Goal: Task Accomplishment & Management: Complete application form

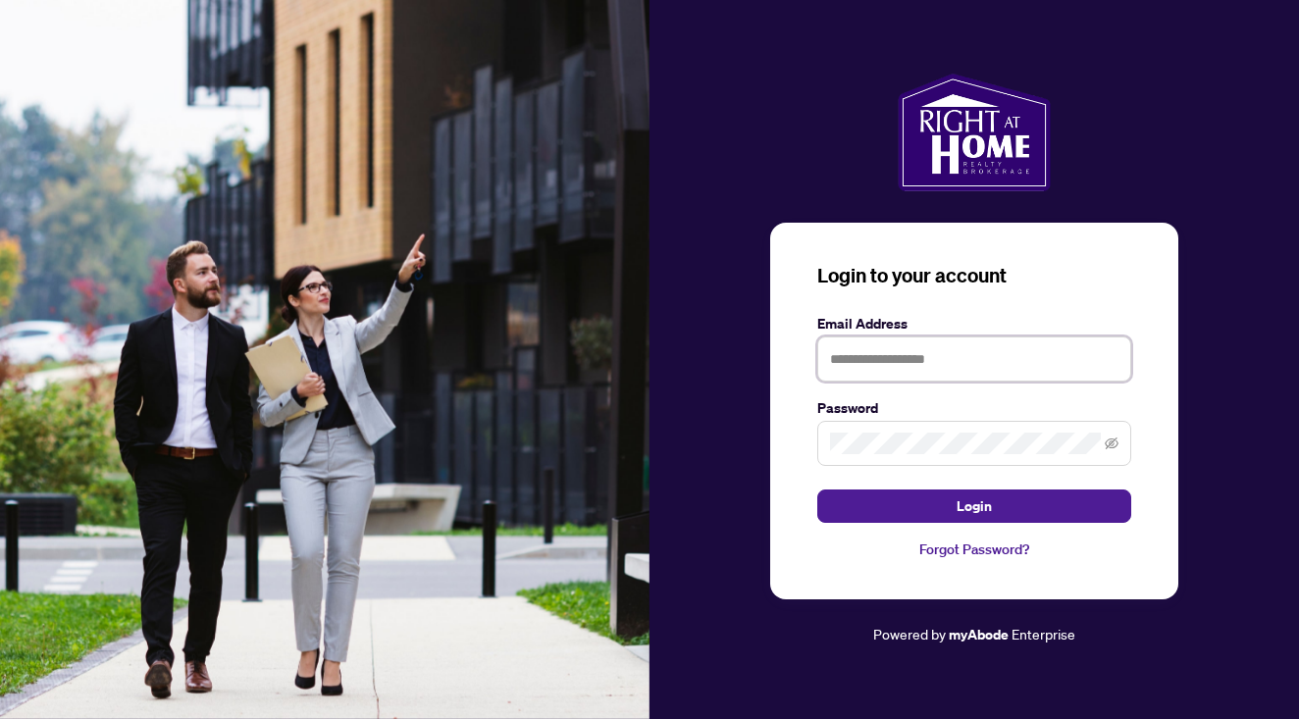
type input "**********"
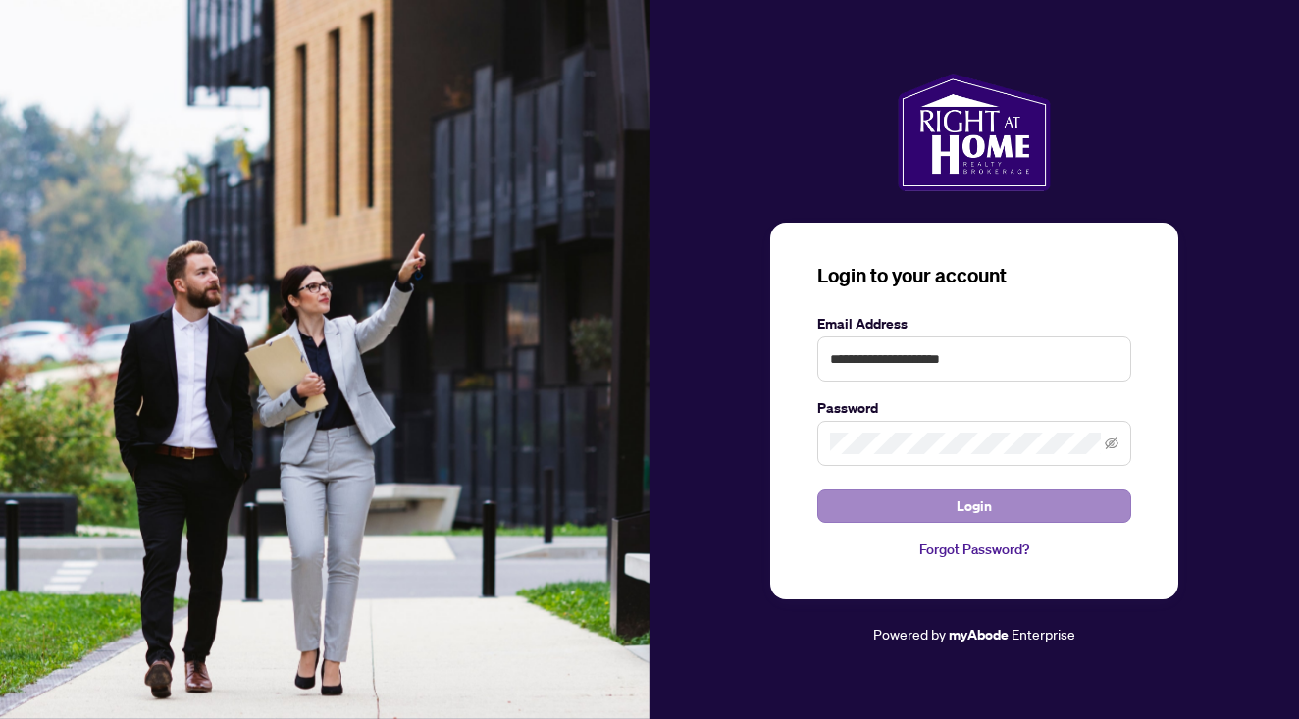
click at [935, 510] on button "Login" at bounding box center [974, 505] width 314 height 33
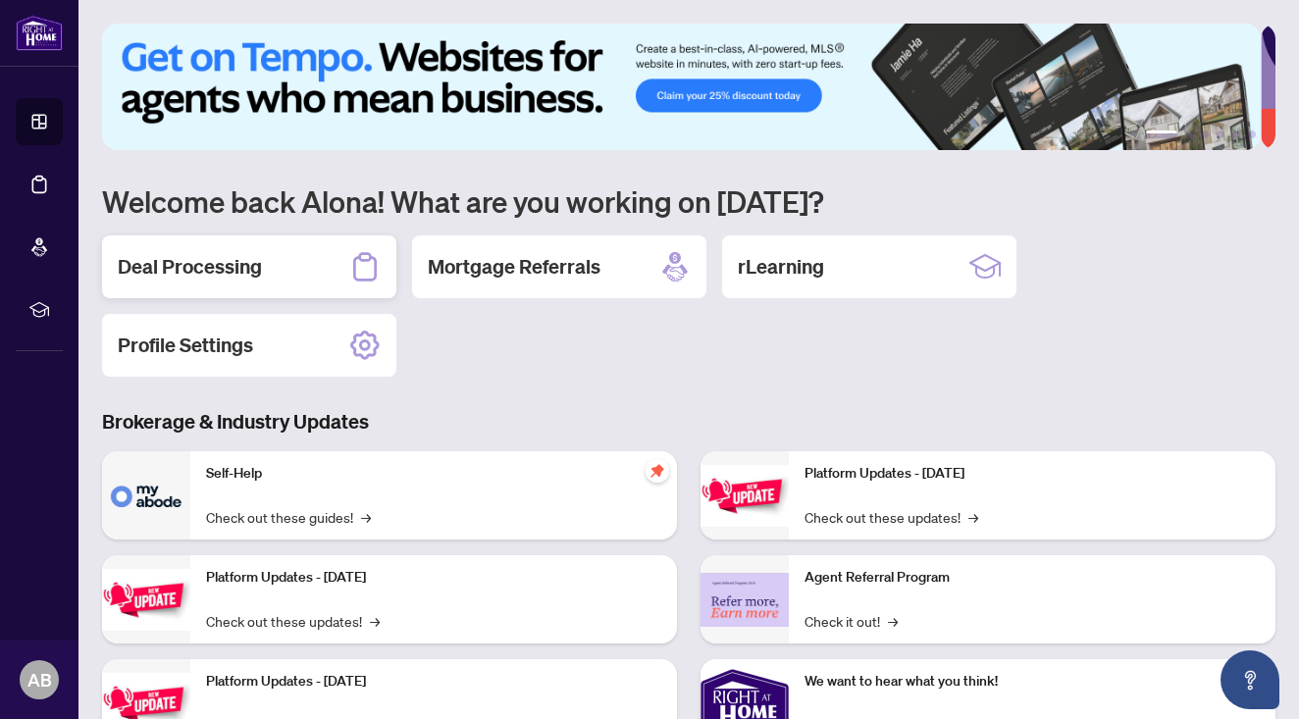
click at [326, 283] on div "Deal Processing" at bounding box center [249, 266] width 294 height 63
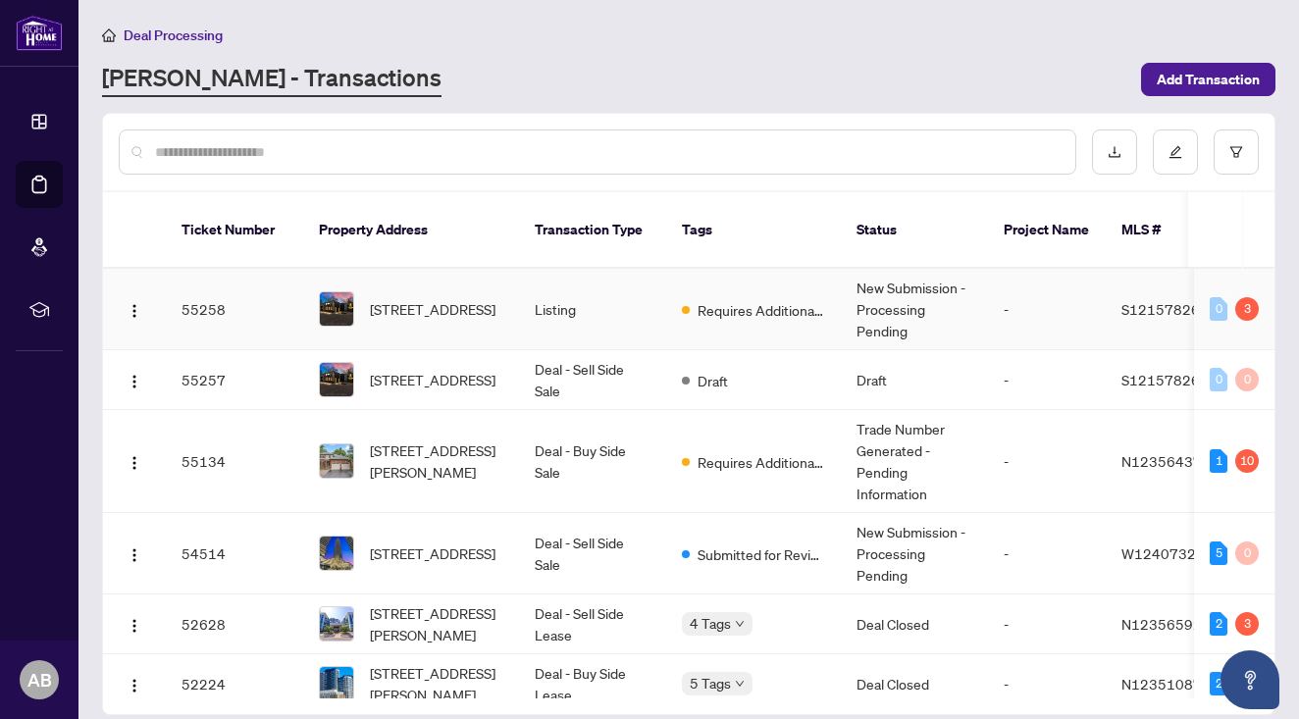
click at [767, 299] on span "Requires Additional Docs" at bounding box center [761, 310] width 128 height 22
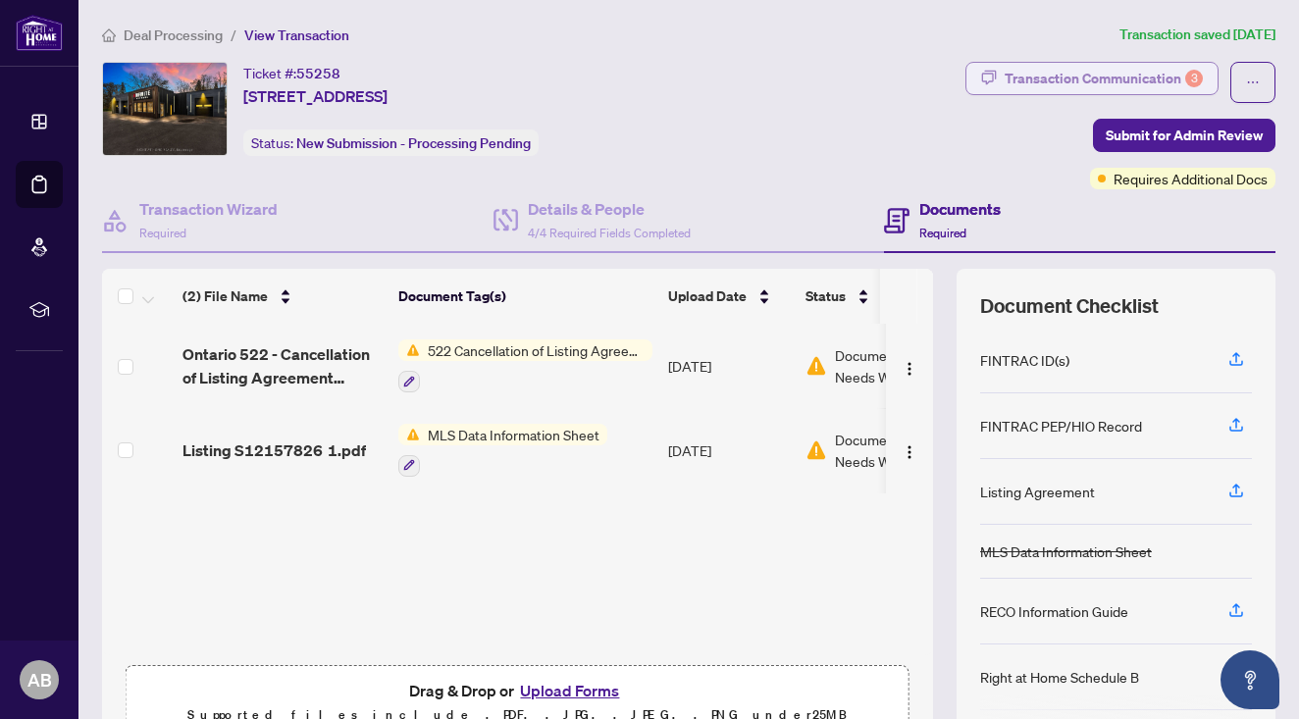
click at [1139, 78] on div "Transaction Communication 3" at bounding box center [1103, 78] width 198 height 31
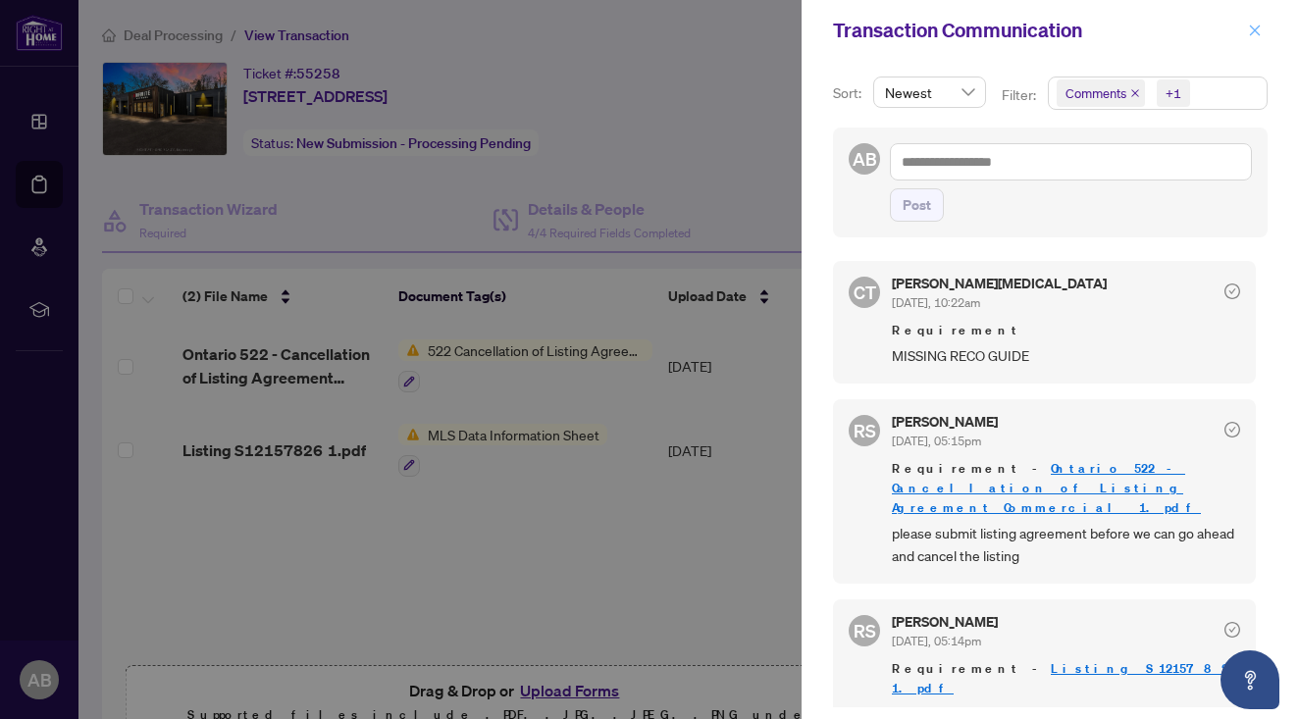
click at [1255, 32] on icon "close" at bounding box center [1255, 31] width 14 height 14
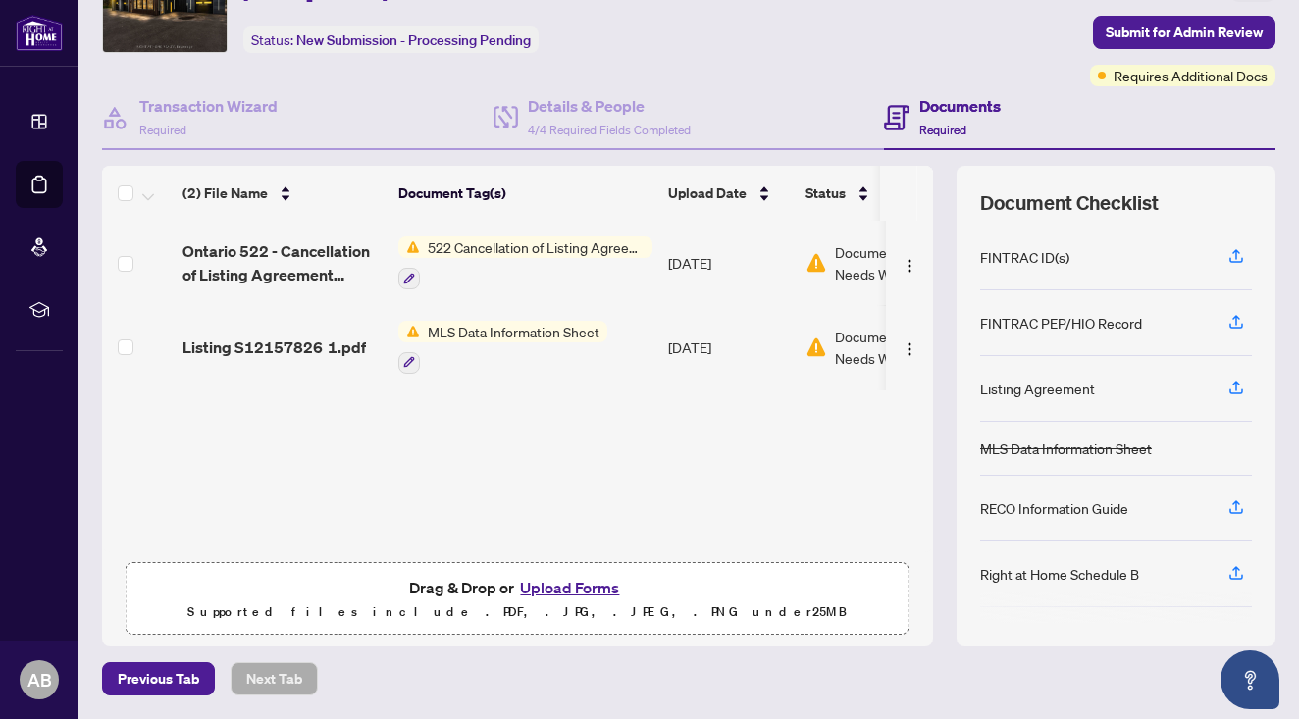
scroll to position [102, 0]
click at [561, 592] on button "Upload Forms" at bounding box center [569, 589] width 111 height 26
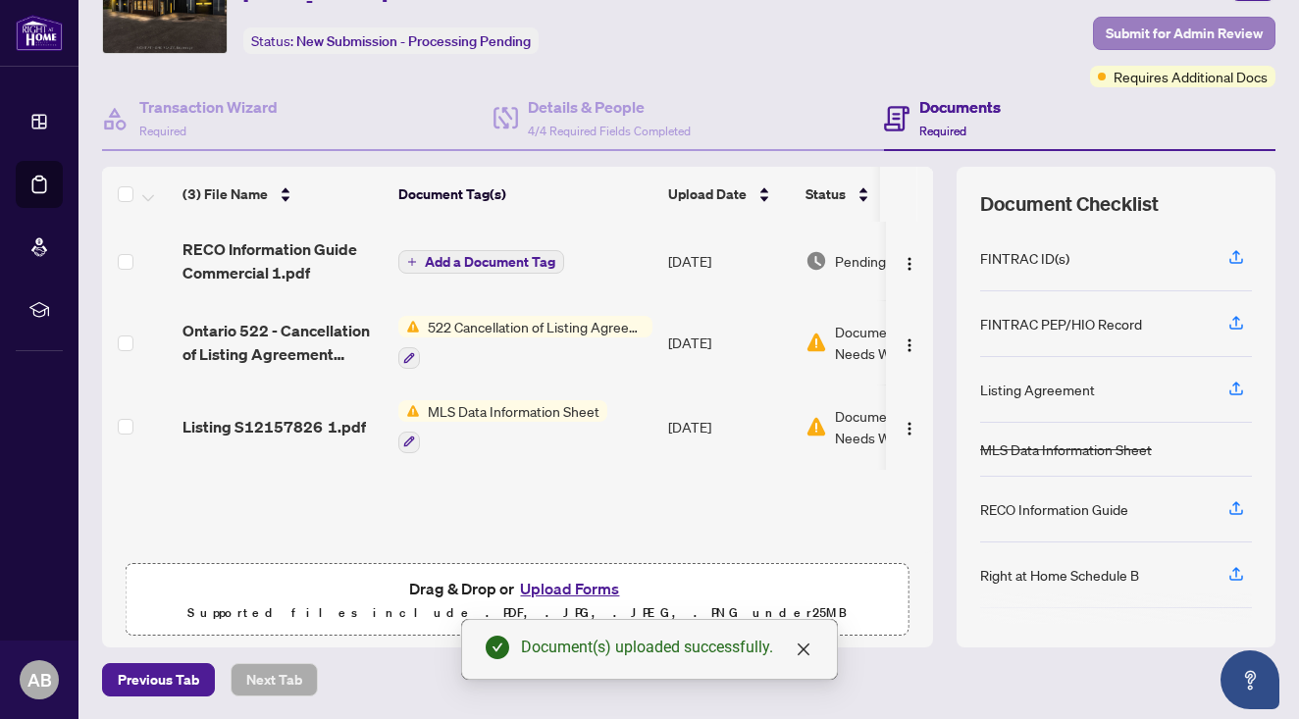
click at [1155, 36] on span "Submit for Admin Review" at bounding box center [1184, 33] width 157 height 31
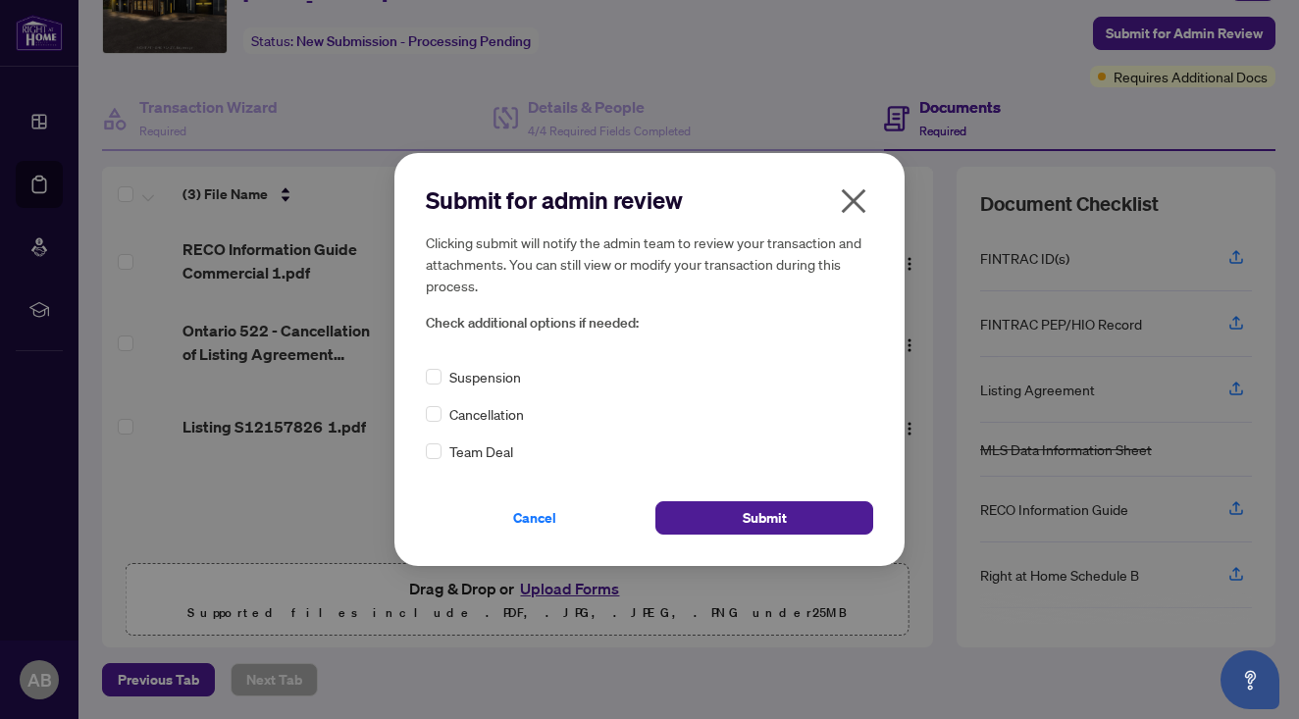
click at [441, 411] on div "Cancellation" at bounding box center [649, 414] width 447 height 22
click at [716, 512] on button "Submit" at bounding box center [764, 517] width 218 height 33
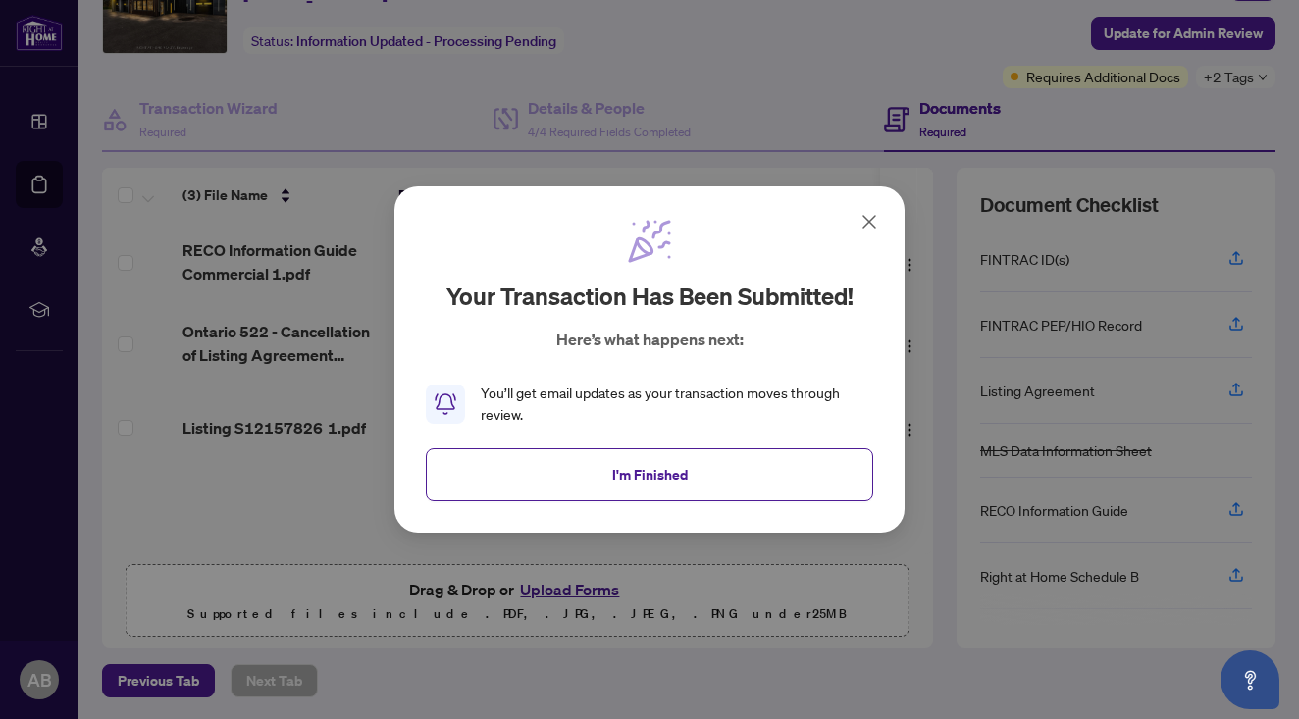
click at [871, 224] on icon at bounding box center [869, 222] width 24 height 24
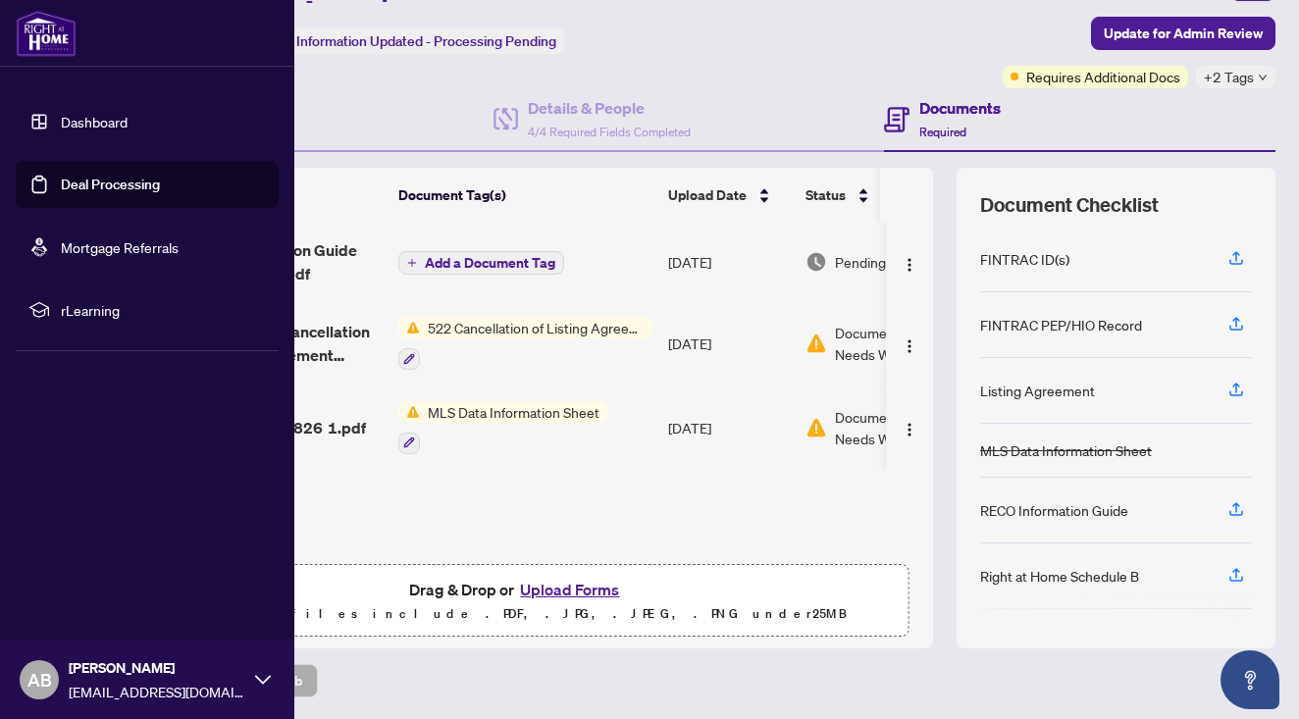
click at [61, 128] on link "Dashboard" at bounding box center [94, 122] width 67 height 18
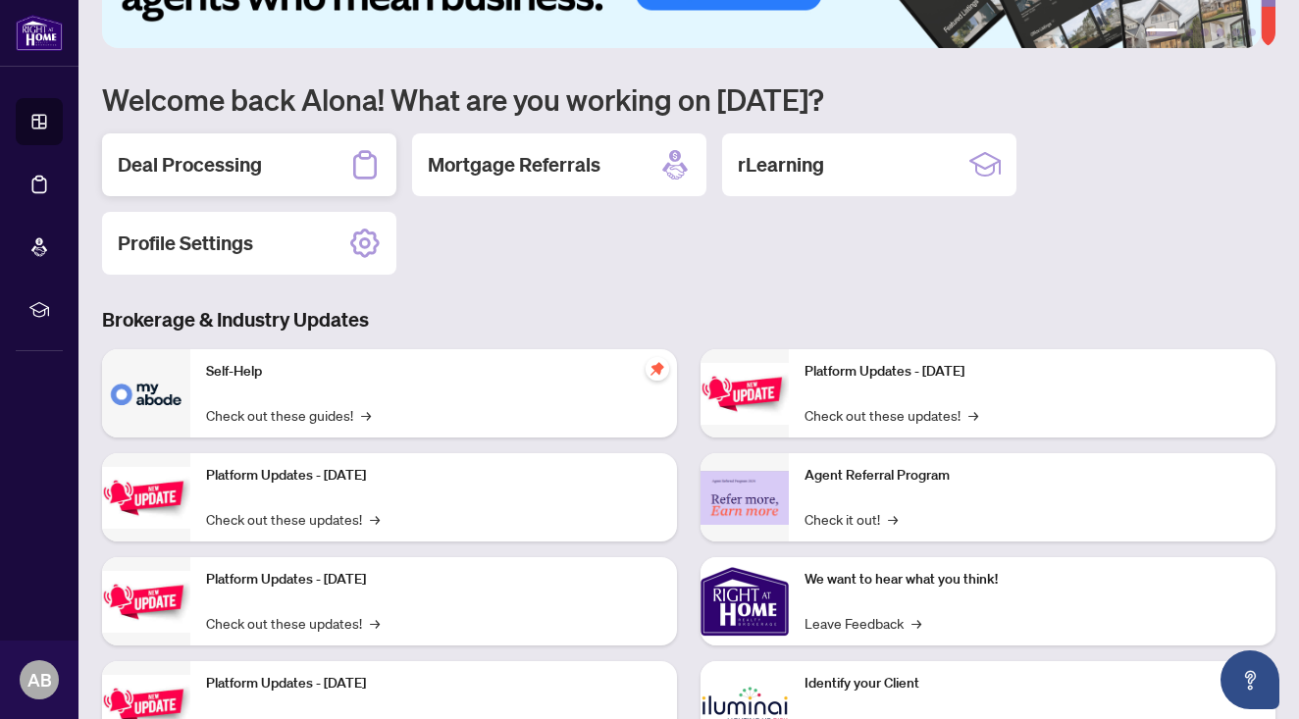
click at [247, 171] on h2 "Deal Processing" at bounding box center [190, 164] width 144 height 27
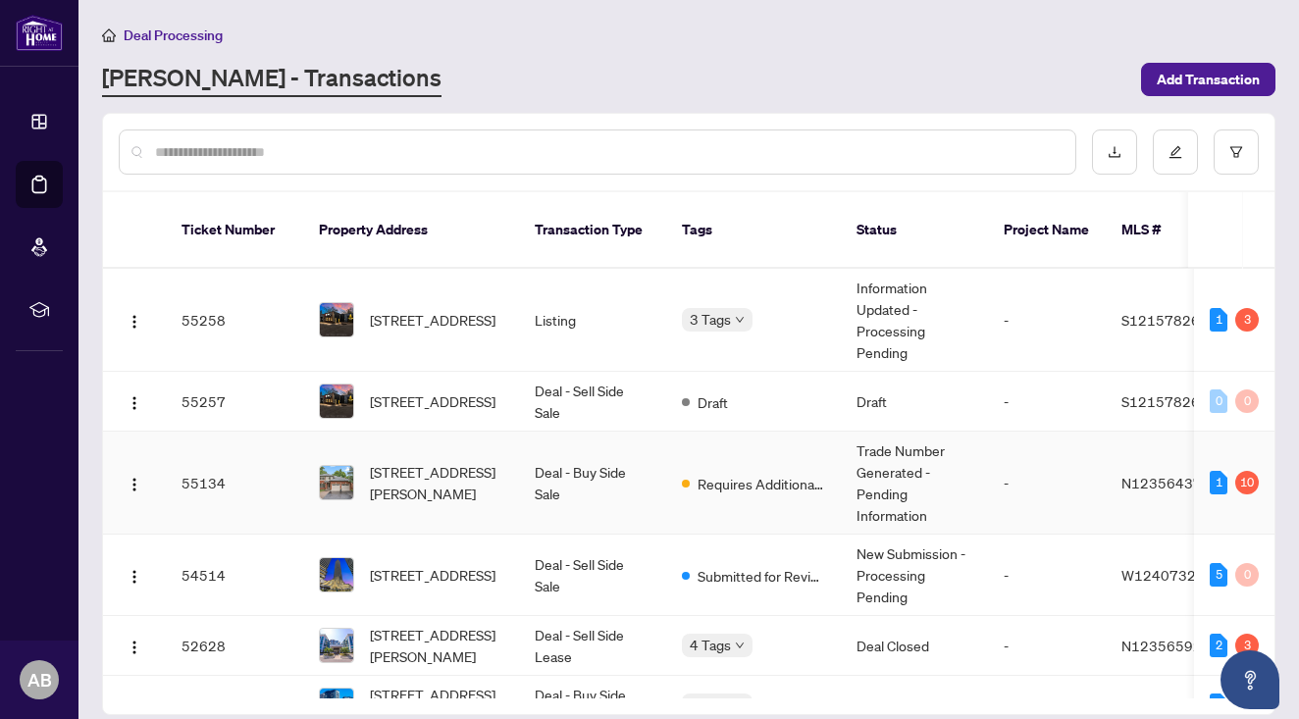
scroll to position [23, 0]
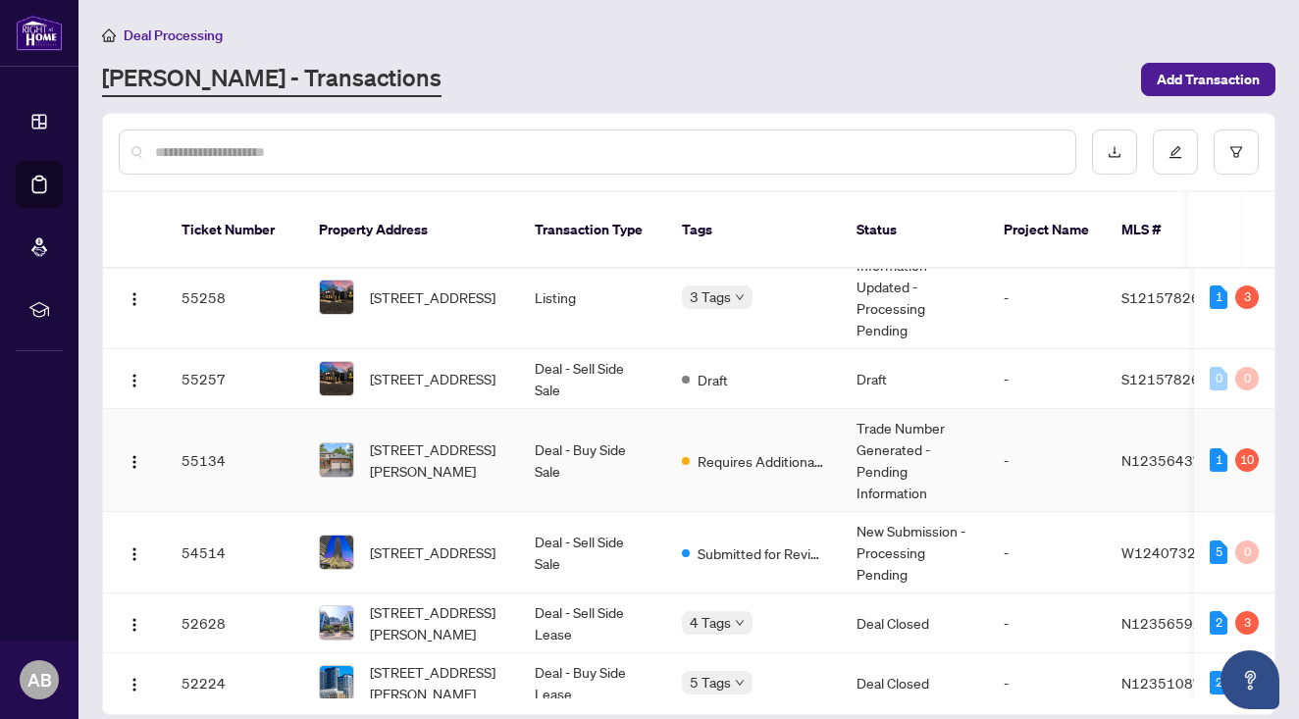
click at [634, 440] on td "Deal - Buy Side Sale" at bounding box center [592, 460] width 147 height 103
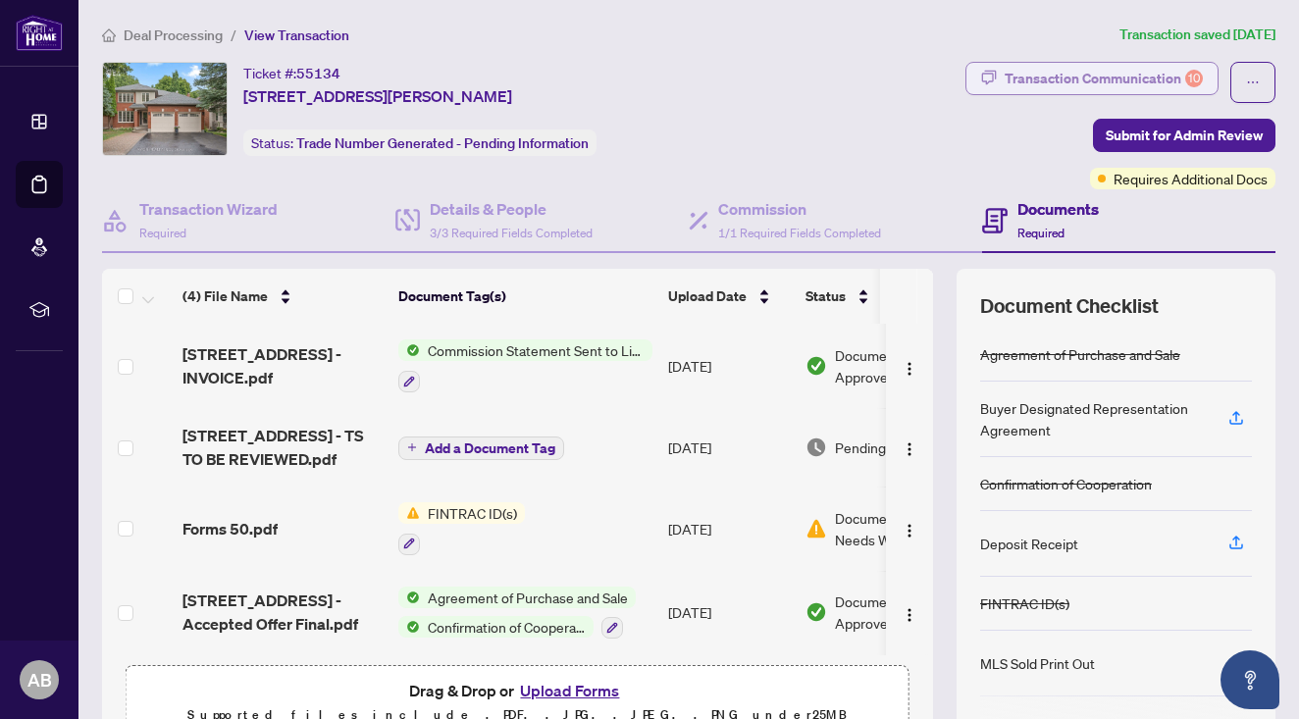
click at [1102, 87] on div "Transaction Communication 10" at bounding box center [1103, 78] width 198 height 31
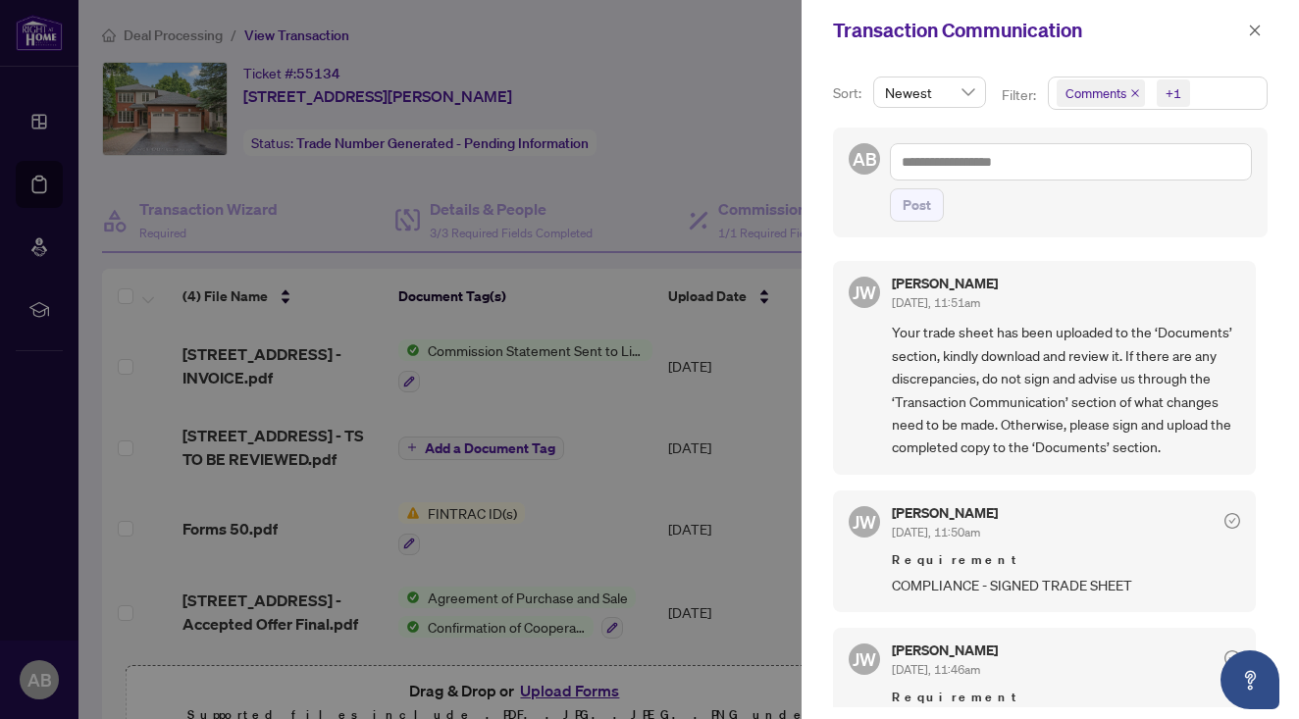
scroll to position [21, 0]
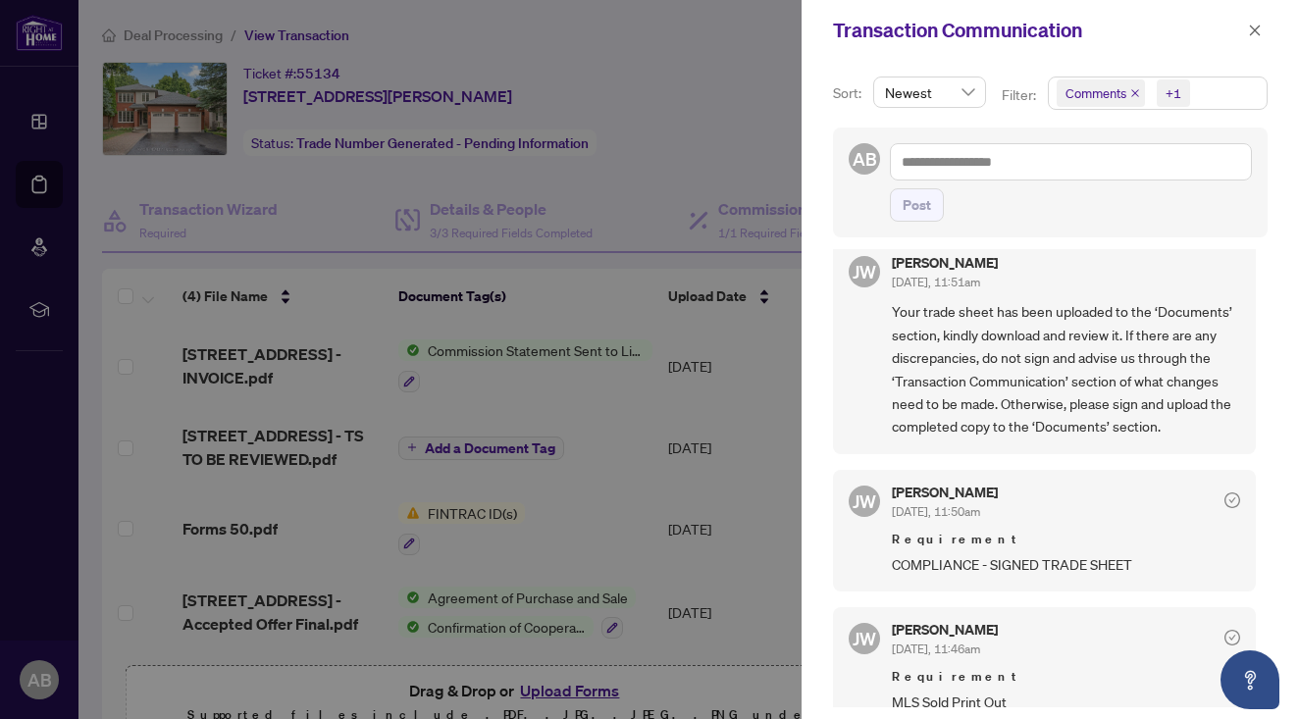
click at [556, 380] on div at bounding box center [649, 359] width 1299 height 719
click at [1255, 38] on span "button" at bounding box center [1255, 30] width 14 height 31
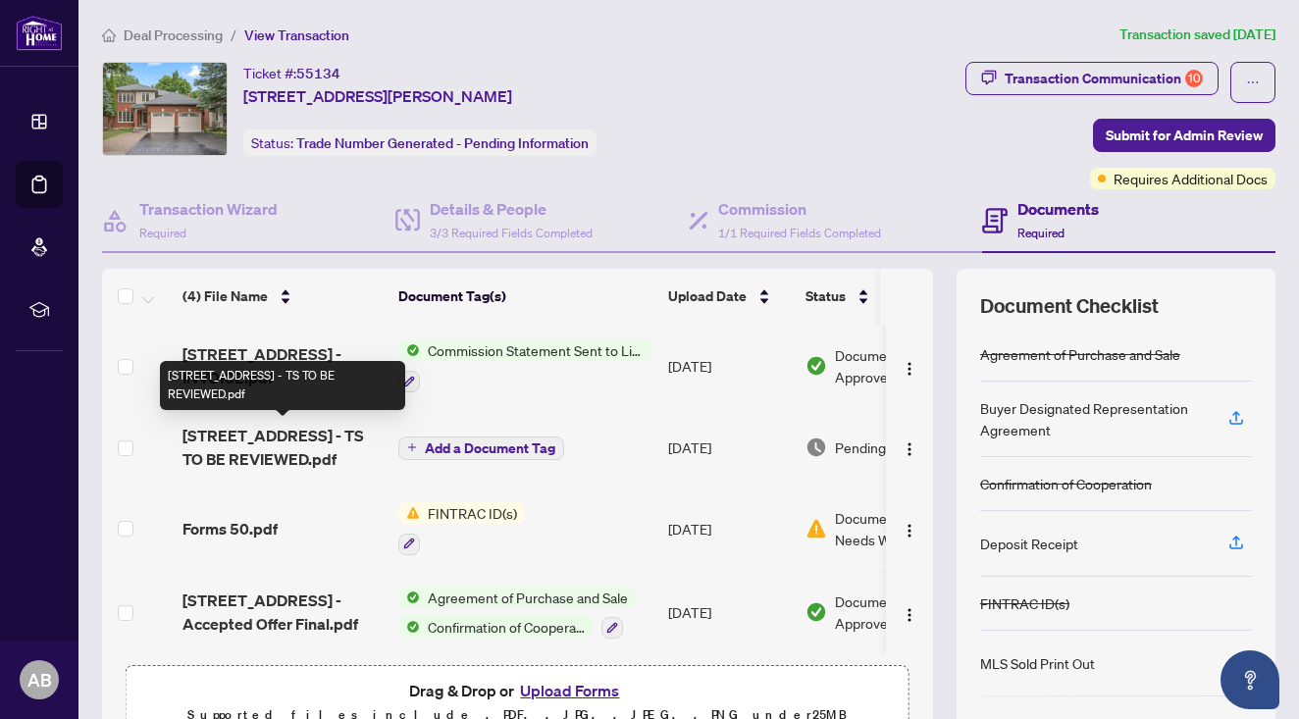
click at [274, 460] on span "226 Westmount Blvd - TS TO BE REVIEWED.pdf" at bounding box center [282, 447] width 200 height 47
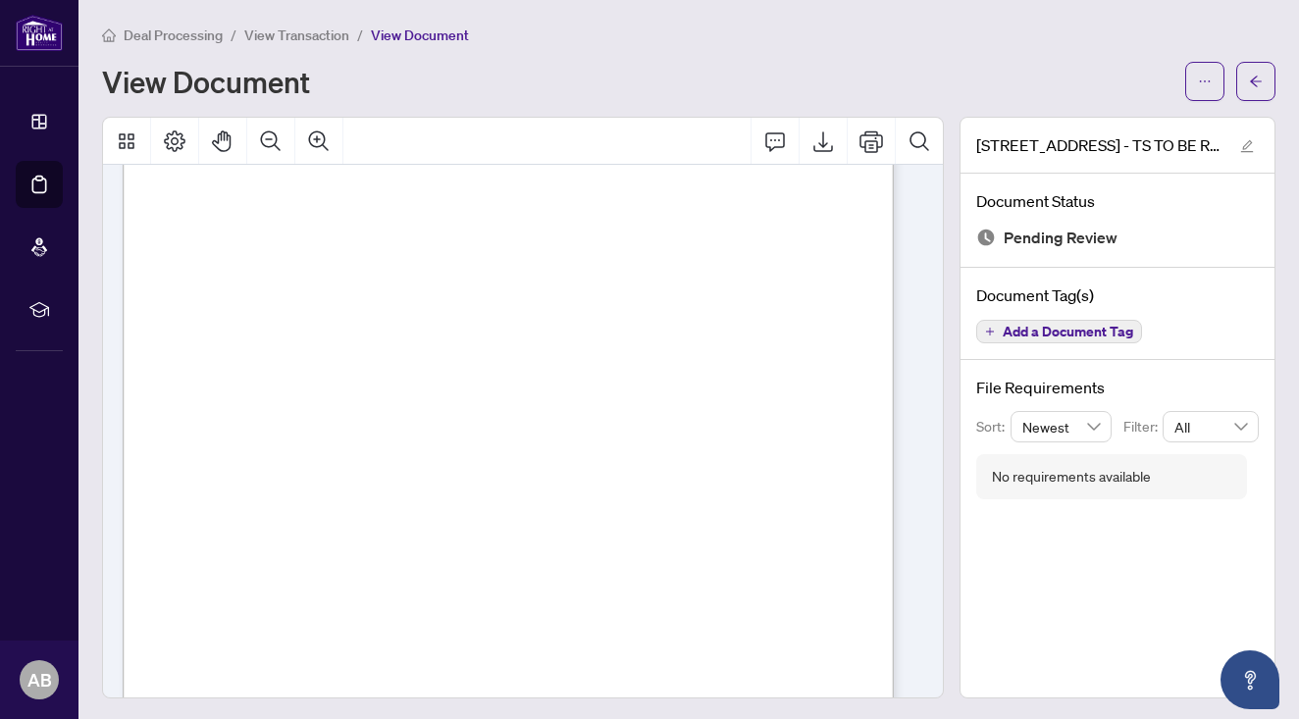
scroll to position [247, 0]
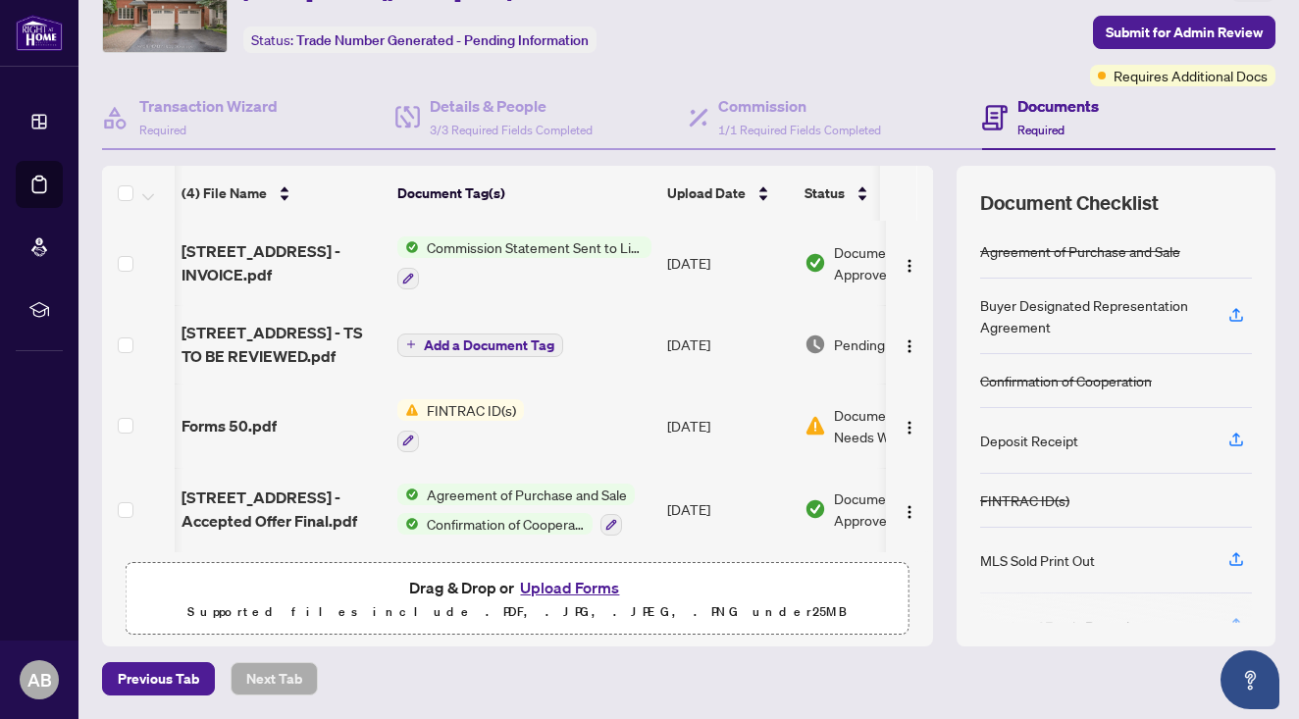
scroll to position [102, 0]
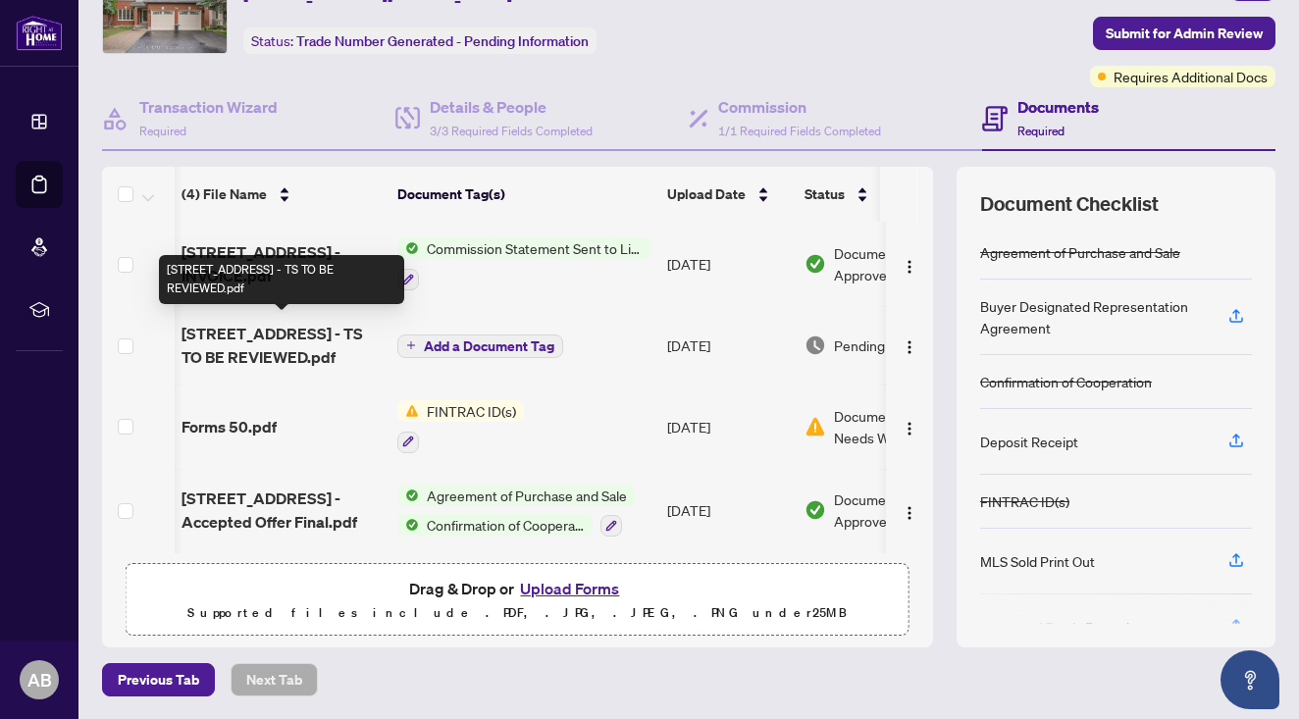
click at [271, 331] on span "226 Westmount Blvd - TS TO BE REVIEWED.pdf" at bounding box center [281, 345] width 200 height 47
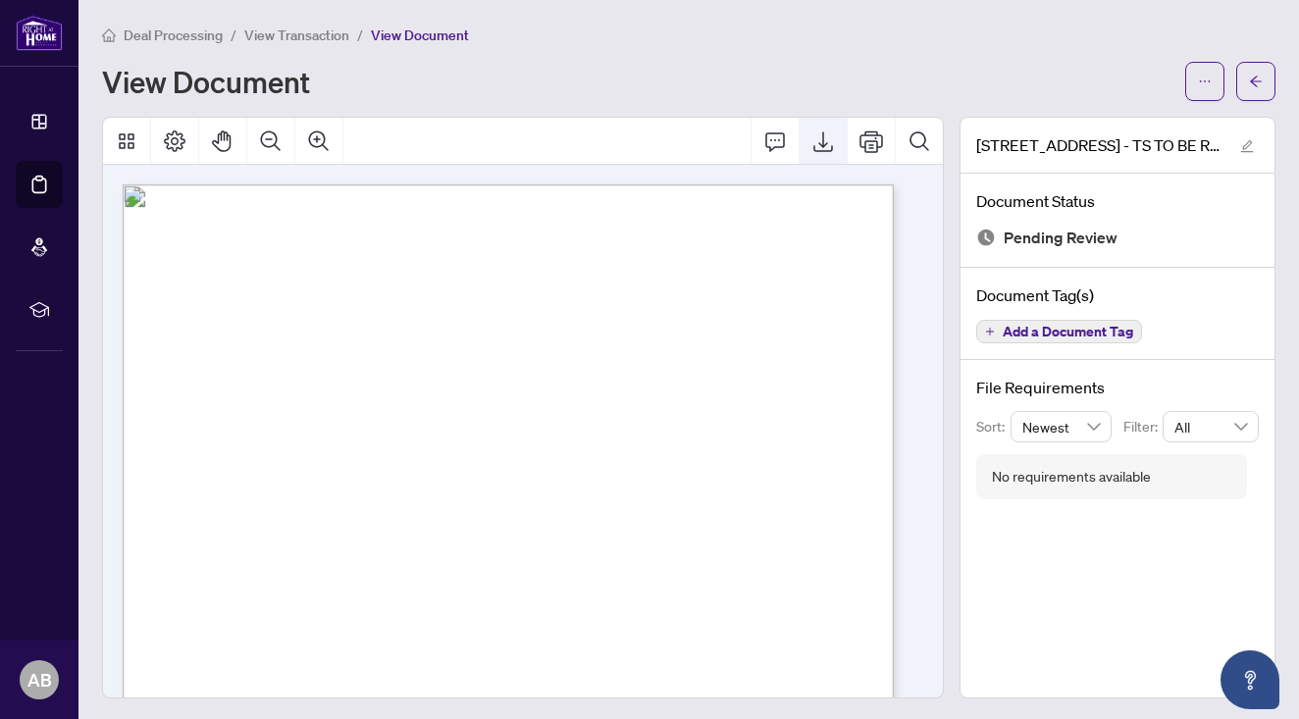
click at [813, 149] on icon "Export" at bounding box center [823, 141] width 20 height 21
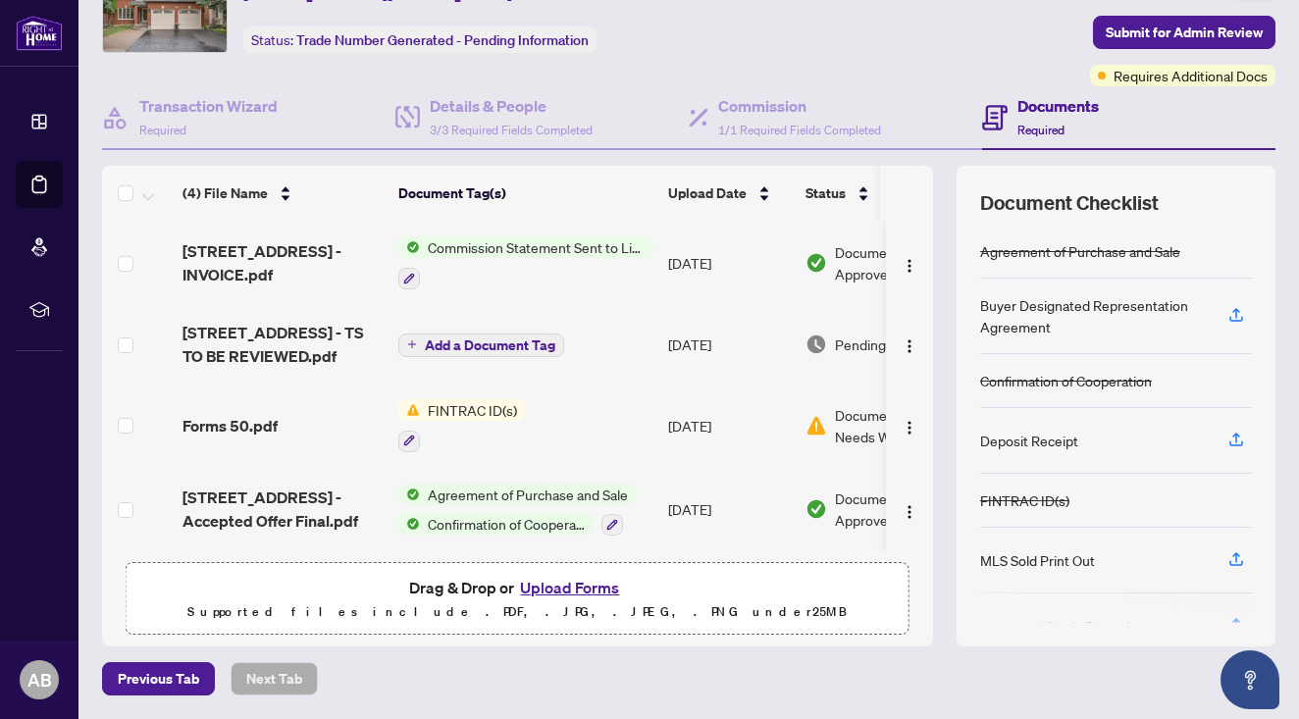
scroll to position [102, 0]
click at [541, 598] on button "Upload Forms" at bounding box center [569, 589] width 111 height 26
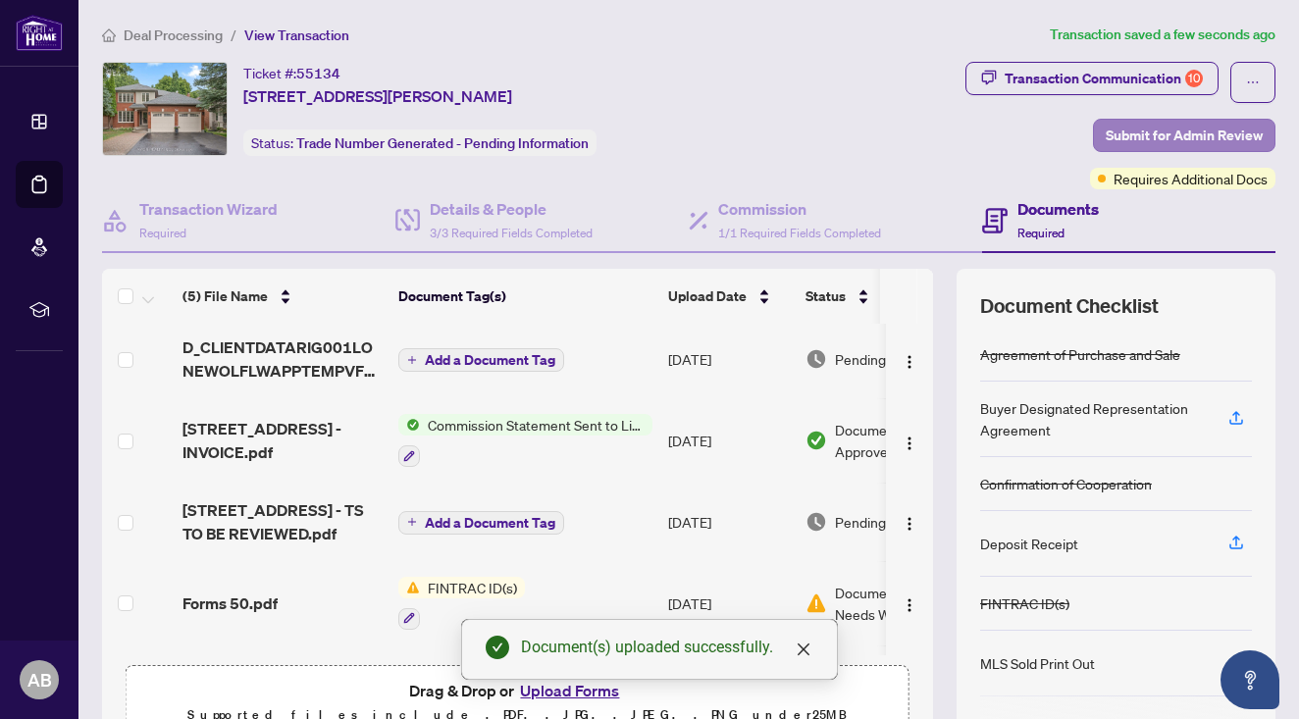
scroll to position [0, 0]
click at [1132, 136] on span "Submit for Admin Review" at bounding box center [1184, 135] width 157 height 31
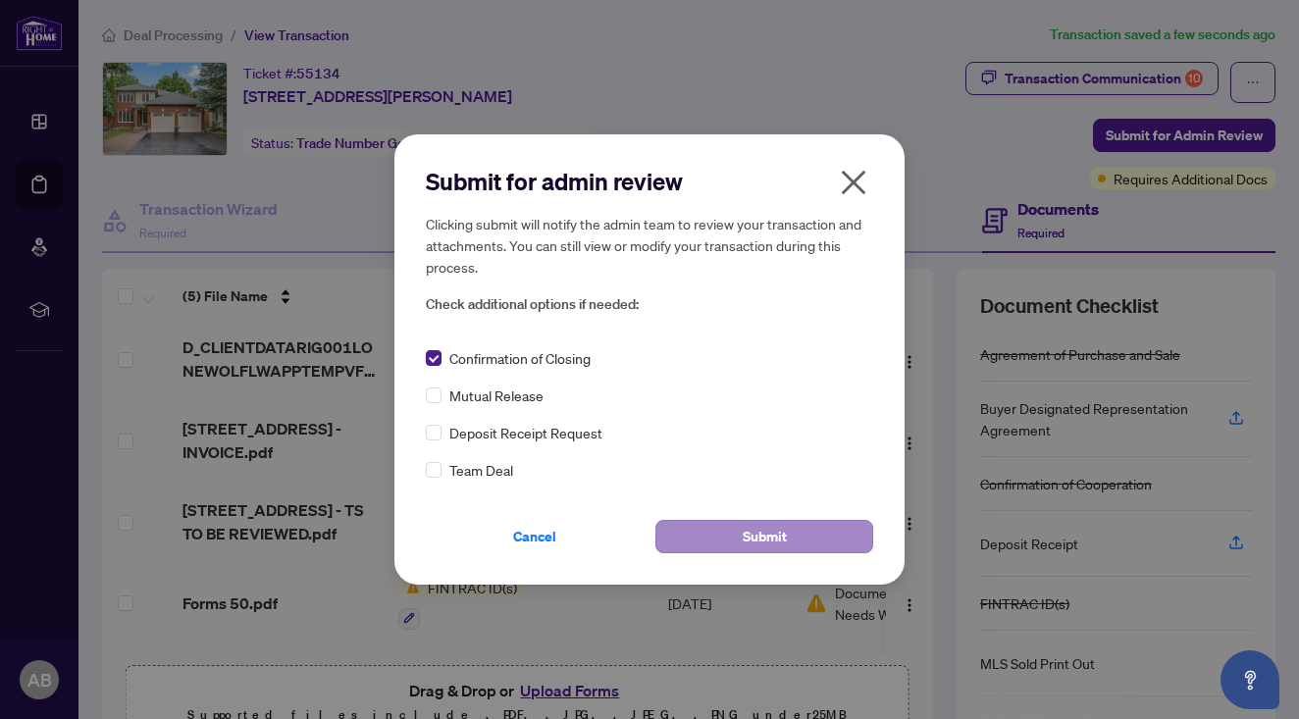
click at [728, 544] on button "Submit" at bounding box center [764, 536] width 218 height 33
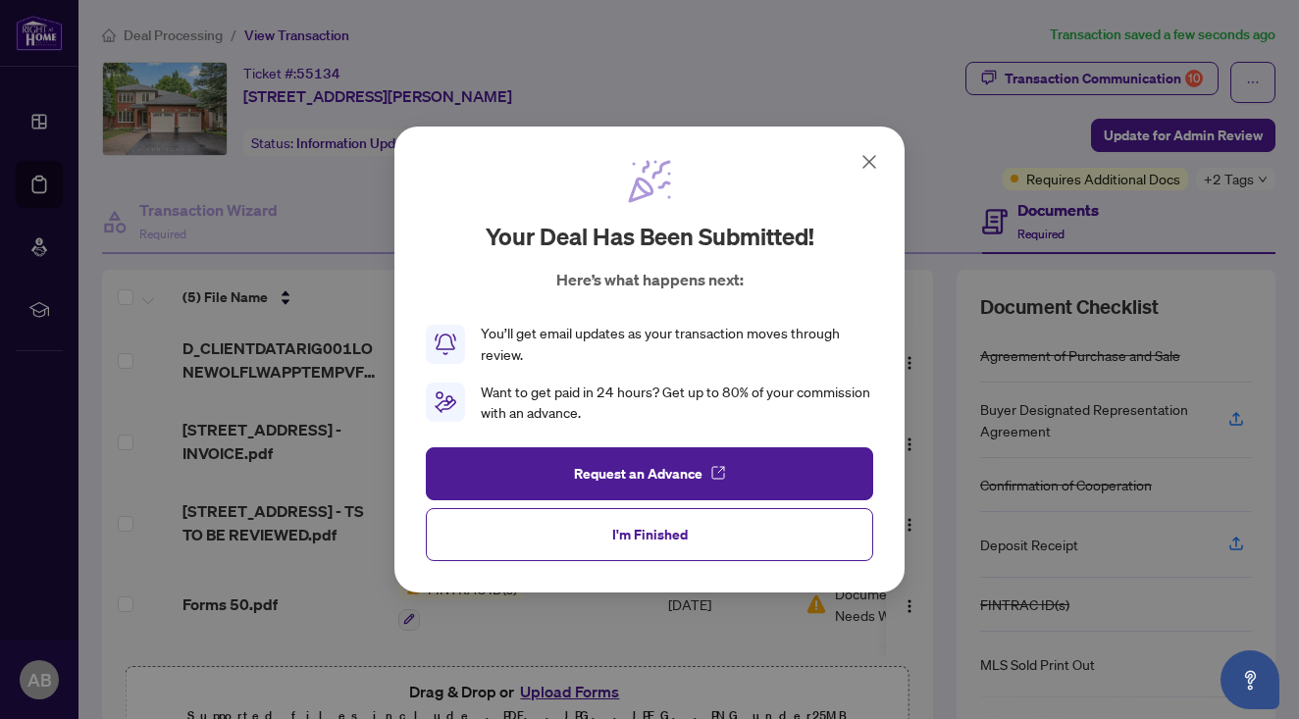
click at [872, 164] on icon at bounding box center [869, 162] width 24 height 24
